Goal: Task Accomplishment & Management: Use online tool/utility

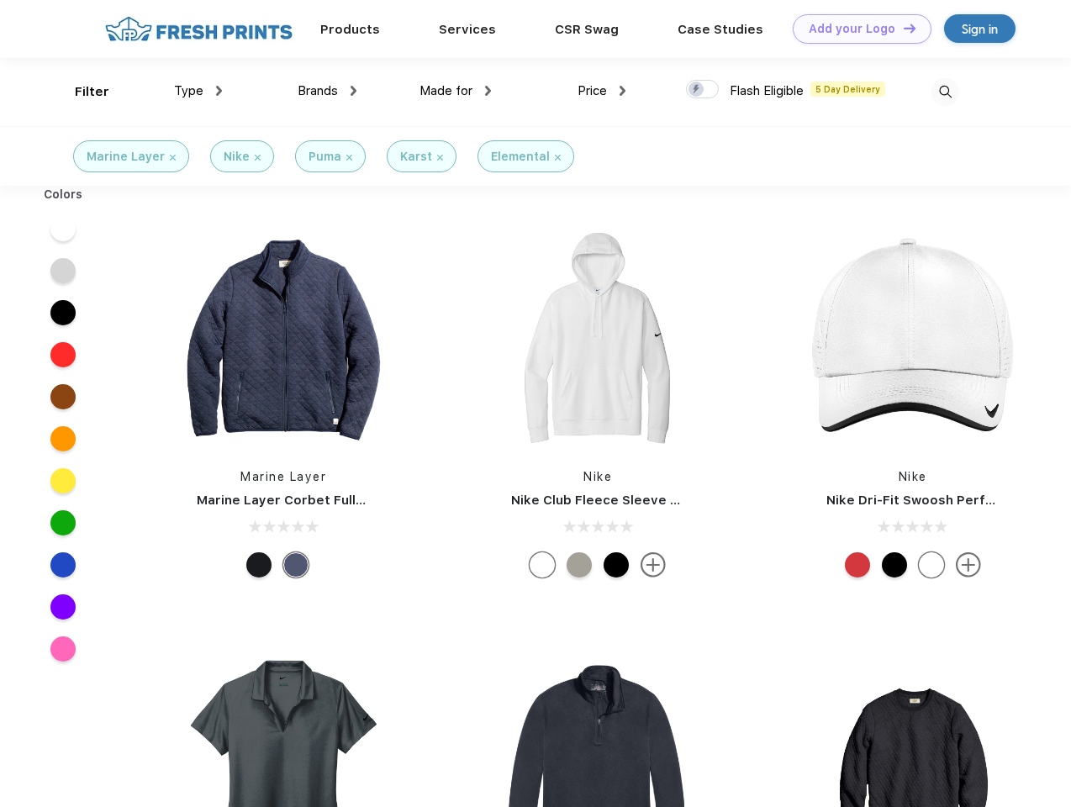
scroll to position [1, 0]
click at [856, 29] on link "Add your Logo Design Tool" at bounding box center [862, 28] width 139 height 29
click at [0, 0] on div "Design Tool" at bounding box center [0, 0] width 0 height 0
click at [902, 28] on link "Add your Logo Design Tool" at bounding box center [862, 28] width 139 height 29
click at [81, 92] on div "Filter" at bounding box center [92, 91] width 34 height 19
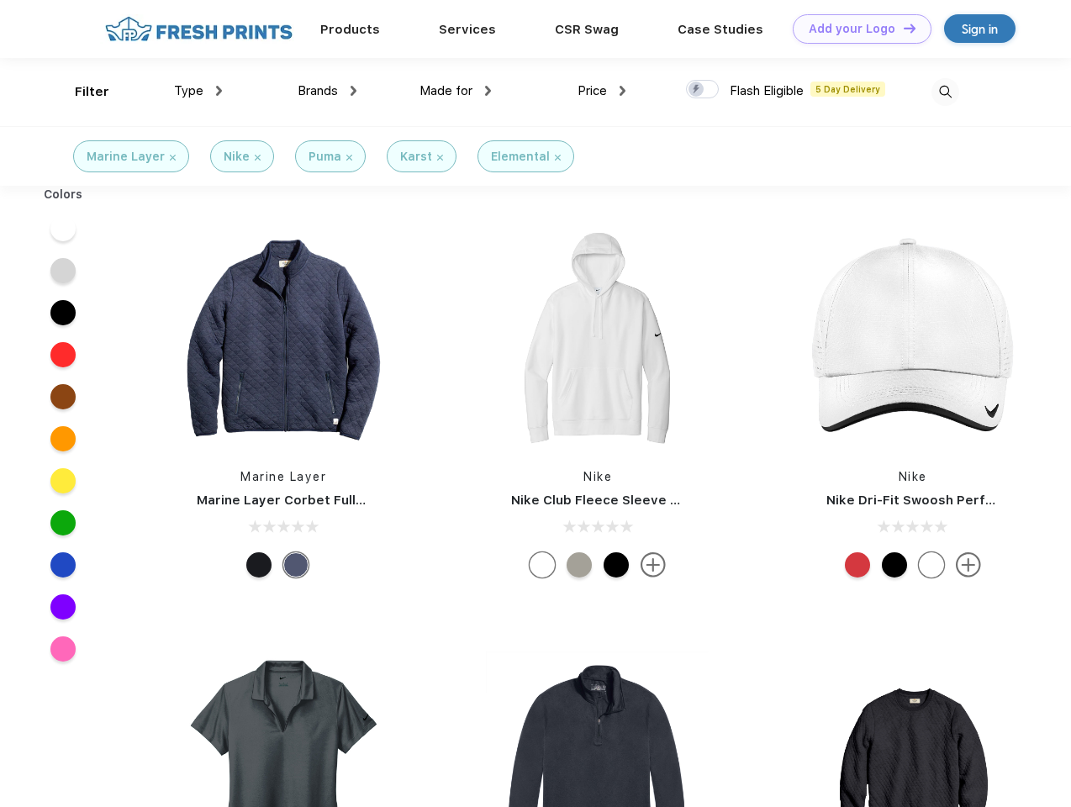
click at [198, 91] on span "Type" at bounding box center [188, 90] width 29 height 15
click at [327, 91] on span "Brands" at bounding box center [318, 90] width 40 height 15
click at [456, 91] on span "Made for" at bounding box center [445, 90] width 53 height 15
click at [602, 91] on span "Price" at bounding box center [592, 90] width 29 height 15
click at [703, 90] on div at bounding box center [702, 89] width 33 height 18
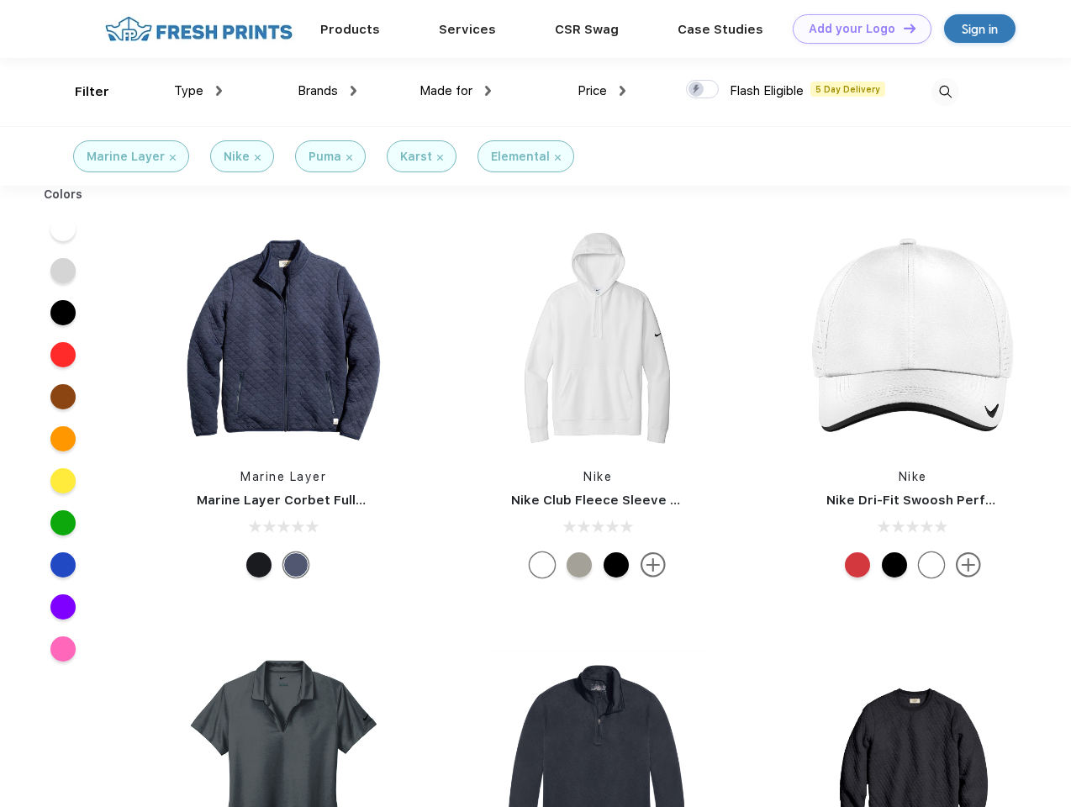
click at [697, 90] on input "checkbox" at bounding box center [691, 84] width 11 height 11
click at [945, 92] on img at bounding box center [945, 92] width 28 height 28
